Goal: Task Accomplishment & Management: Manage account settings

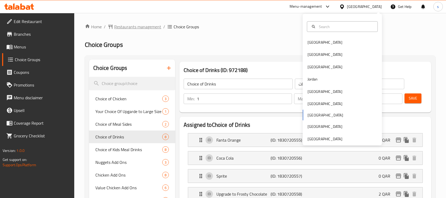
click at [148, 29] on span "Restaurants management" at bounding box center [137, 27] width 47 height 6
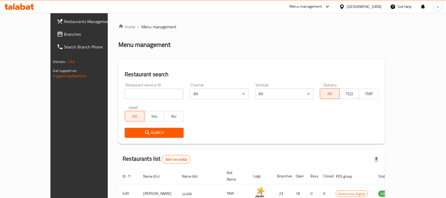
click at [125, 93] on input "search" at bounding box center [154, 94] width 59 height 11
click at [64, 44] on span "Search Branch Phone" at bounding box center [92, 47] width 57 height 6
click at [64, 31] on span "Branches" at bounding box center [92, 34] width 57 height 6
click at [64, 36] on span "Branches" at bounding box center [92, 34] width 57 height 6
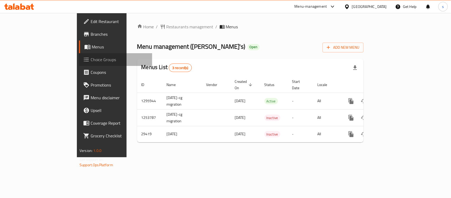
click at [91, 61] on span "Choice Groups" at bounding box center [119, 59] width 57 height 6
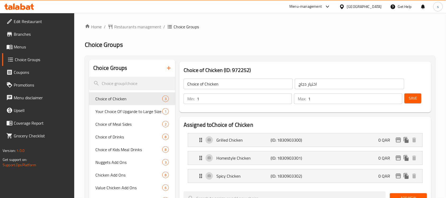
scroll to position [33, 0]
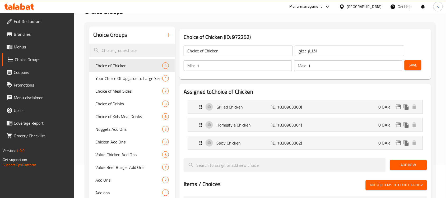
click at [126, 94] on span "Choice of Meal Sides" at bounding box center [128, 91] width 67 height 6
click at [130, 92] on span "Choice of Meal Sides" at bounding box center [128, 91] width 67 height 6
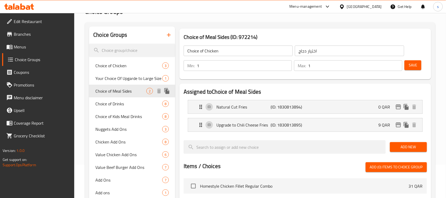
type input "Choice of Meal Sides"
type input "اختيار الأطباق الجانبية للوجبة"
click at [115, 104] on span "Choice of Drinks" at bounding box center [120, 103] width 51 height 6
type input "Choice of Drinks"
type input "اختيار المشروبات"
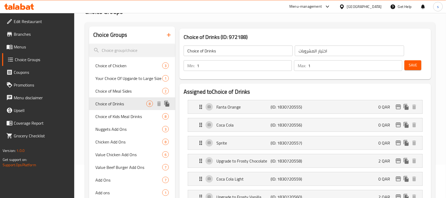
click at [105, 104] on span "Choice of Drinks" at bounding box center [120, 103] width 51 height 6
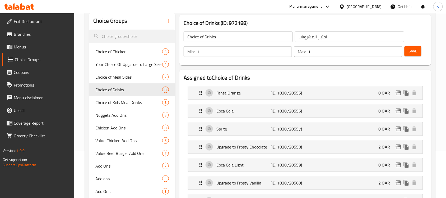
scroll to position [40, 0]
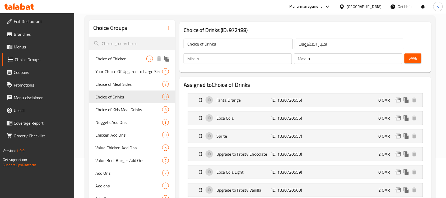
click at [114, 57] on span "Choice of Chicken" at bounding box center [120, 59] width 51 height 6
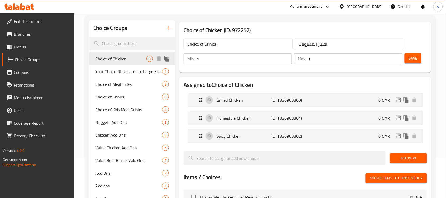
type input "Choice of Chicken"
type input "اختيار دجاج"
click at [116, 83] on span "Choice of Meal Sides" at bounding box center [128, 84] width 67 height 6
type input "Choice of Meal Sides"
type input "اختيار الأطباق الجانبية للوجبة"
